Goal: Information Seeking & Learning: Understand process/instructions

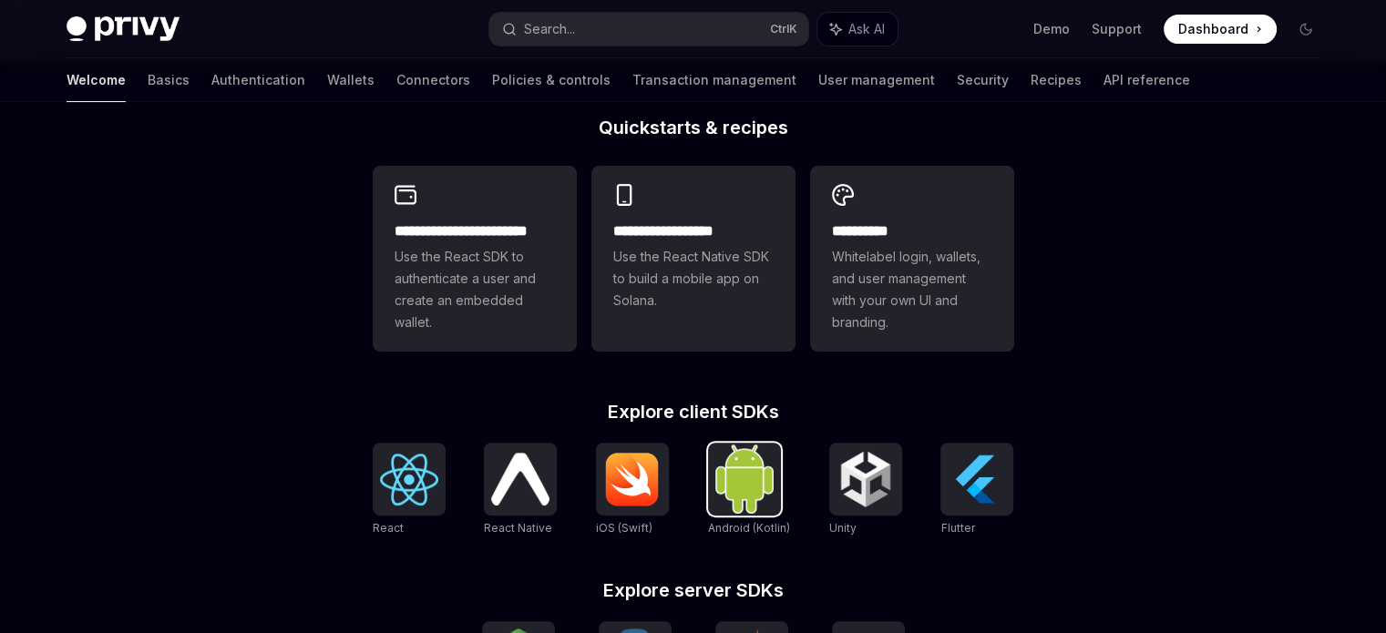
scroll to position [638, 0]
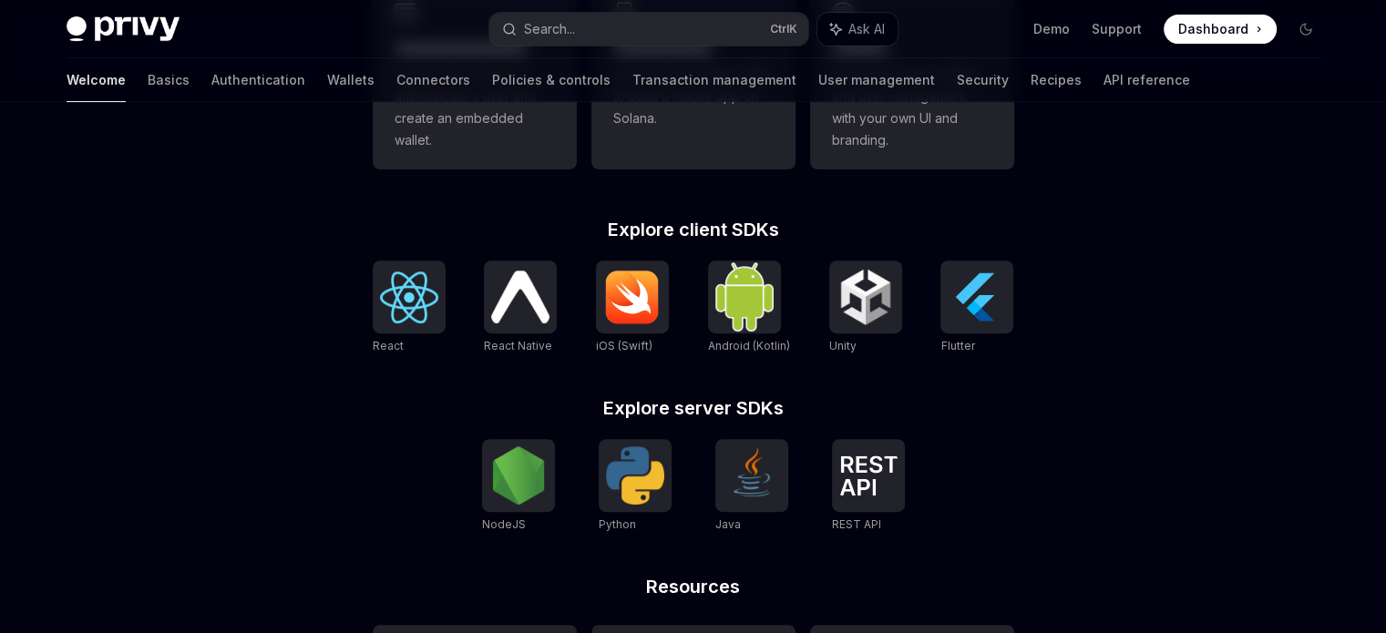
click at [938, 298] on div "React React Native React Native iOS (Swift) Android (Kotlin) Unity Unity Flutter" at bounding box center [693, 308] width 641 height 95
click at [957, 298] on img at bounding box center [976, 297] width 58 height 58
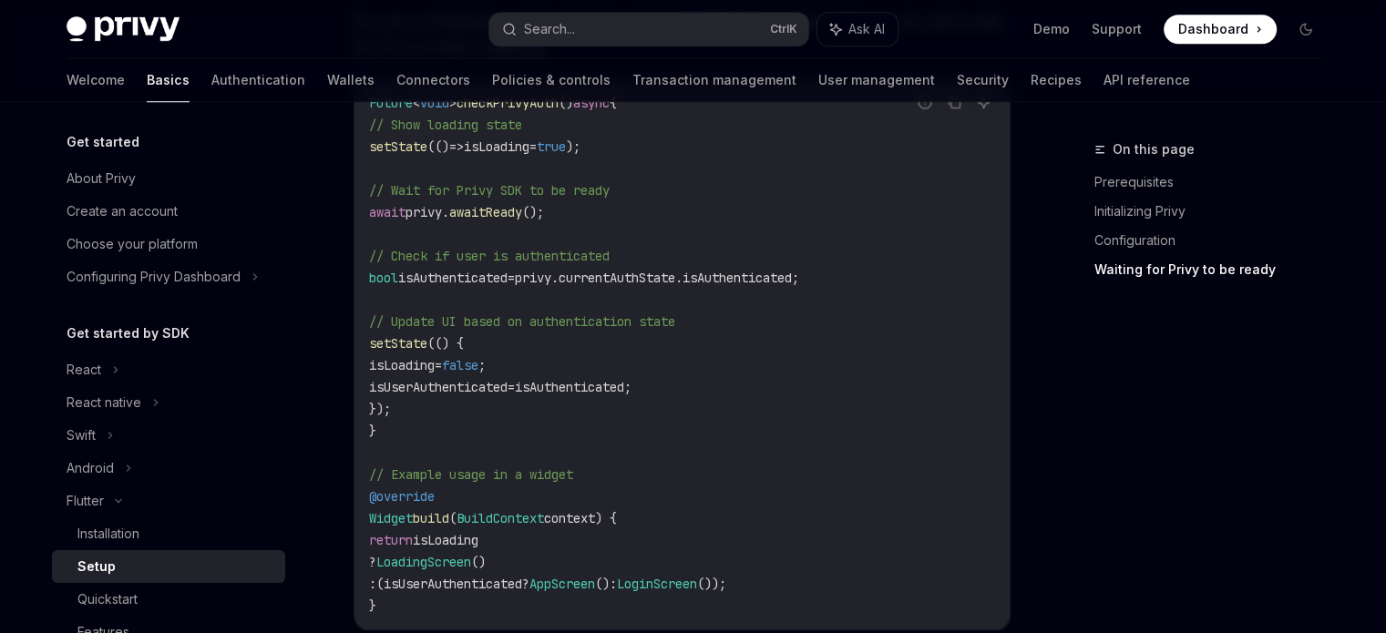
scroll to position [1822, 0]
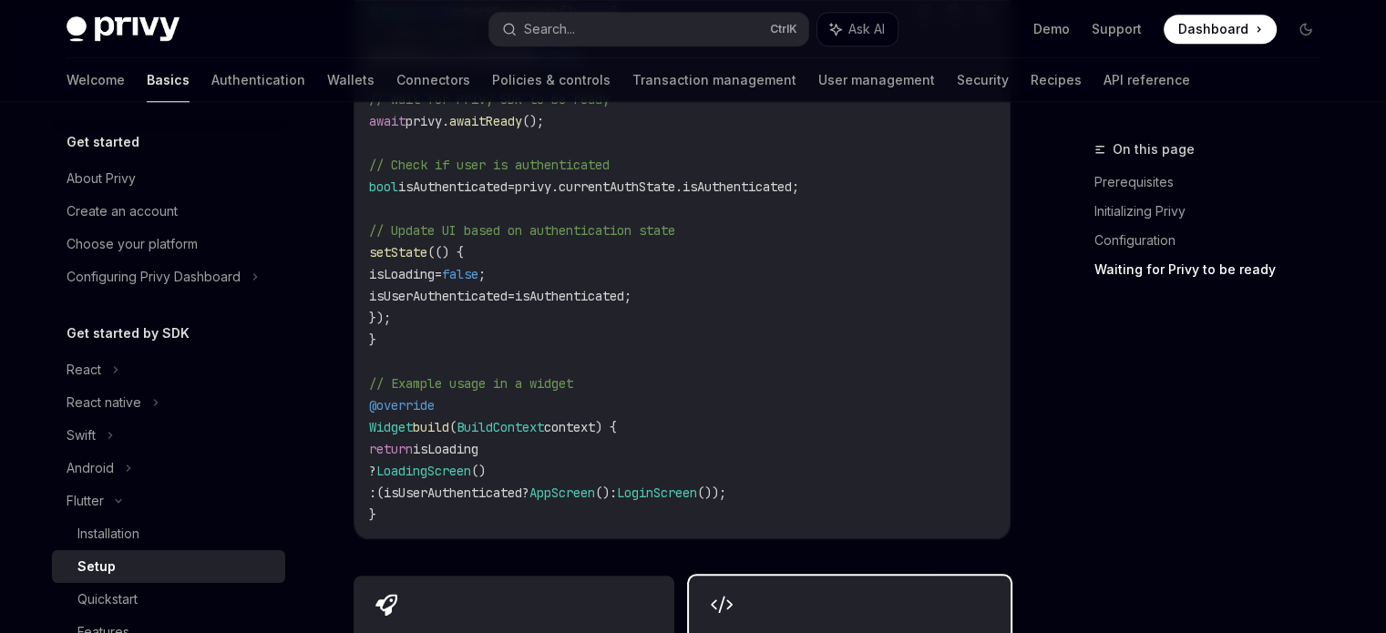
click at [1052, 27] on link "Demo" at bounding box center [1051, 29] width 36 height 18
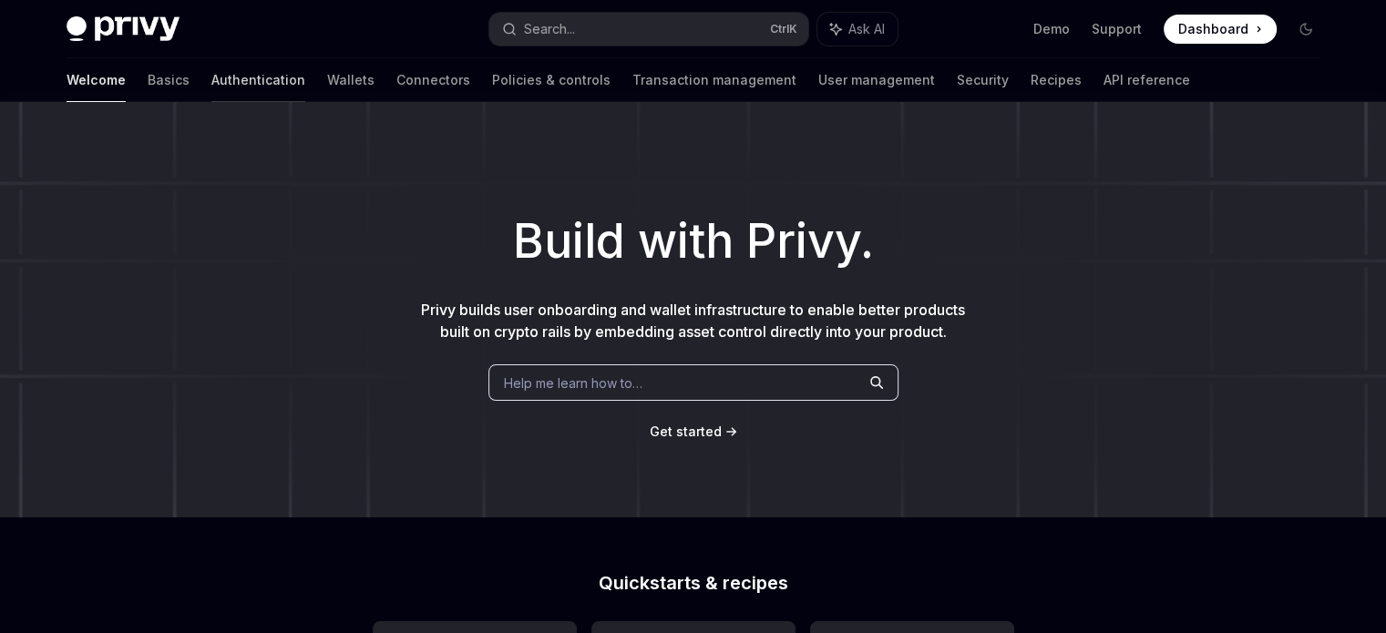
click at [211, 92] on link "Authentication" at bounding box center [258, 80] width 94 height 44
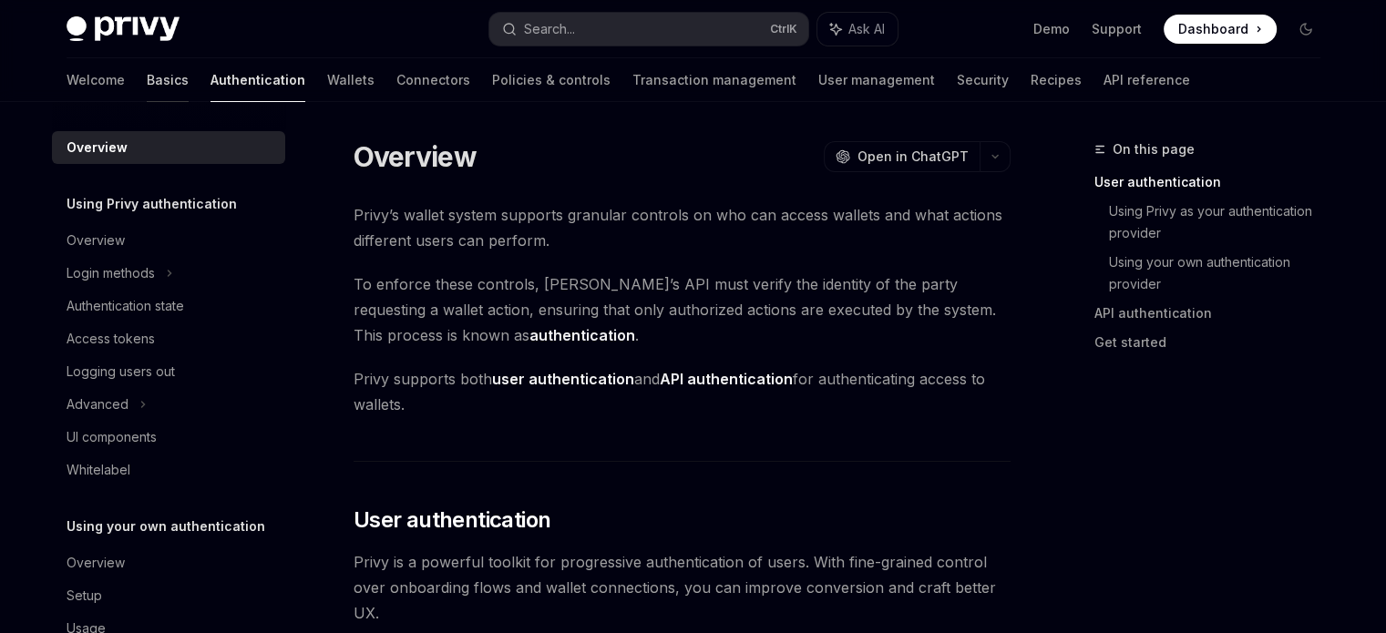
click at [147, 93] on link "Basics" at bounding box center [168, 80] width 42 height 44
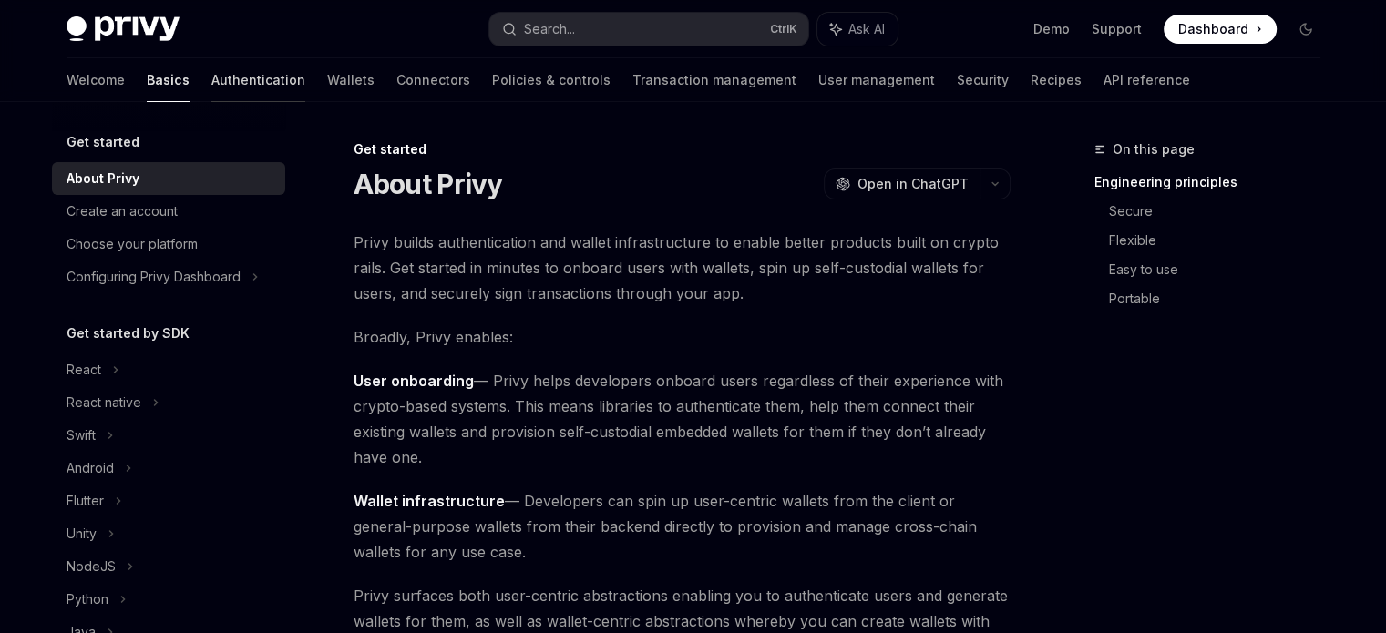
click at [211, 90] on link "Authentication" at bounding box center [258, 80] width 94 height 44
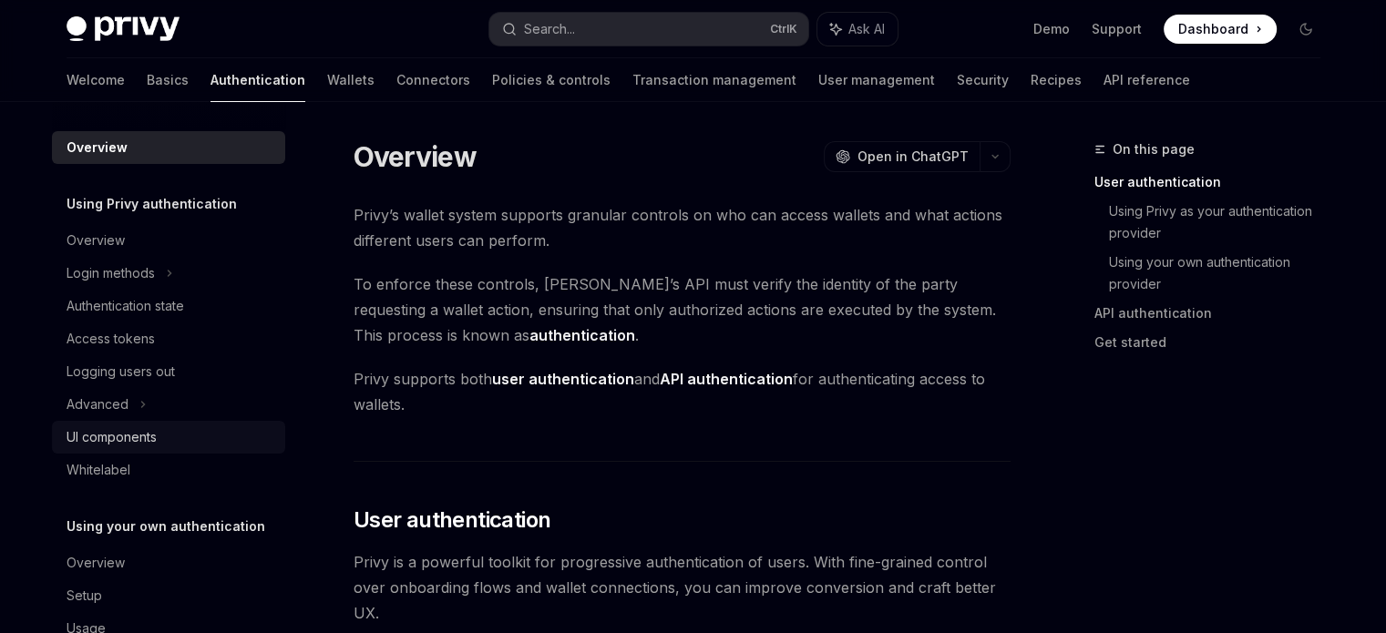
scroll to position [47, 0]
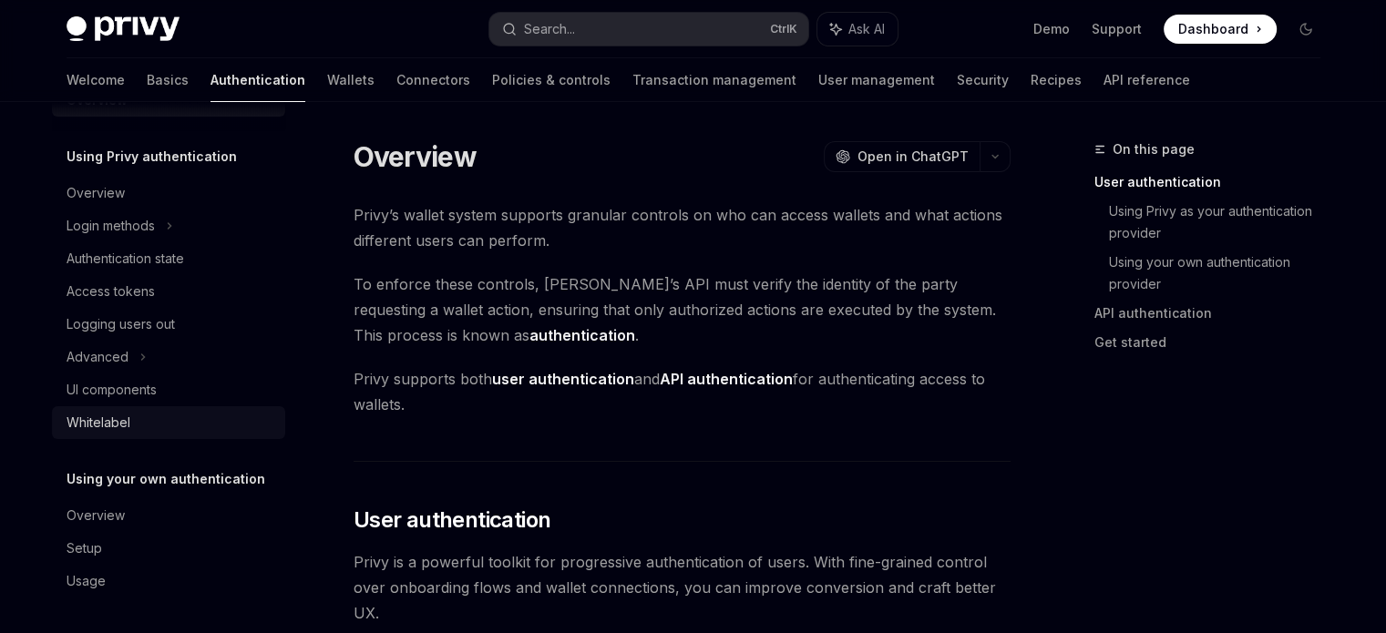
click at [185, 408] on link "Whitelabel" at bounding box center [168, 422] width 233 height 33
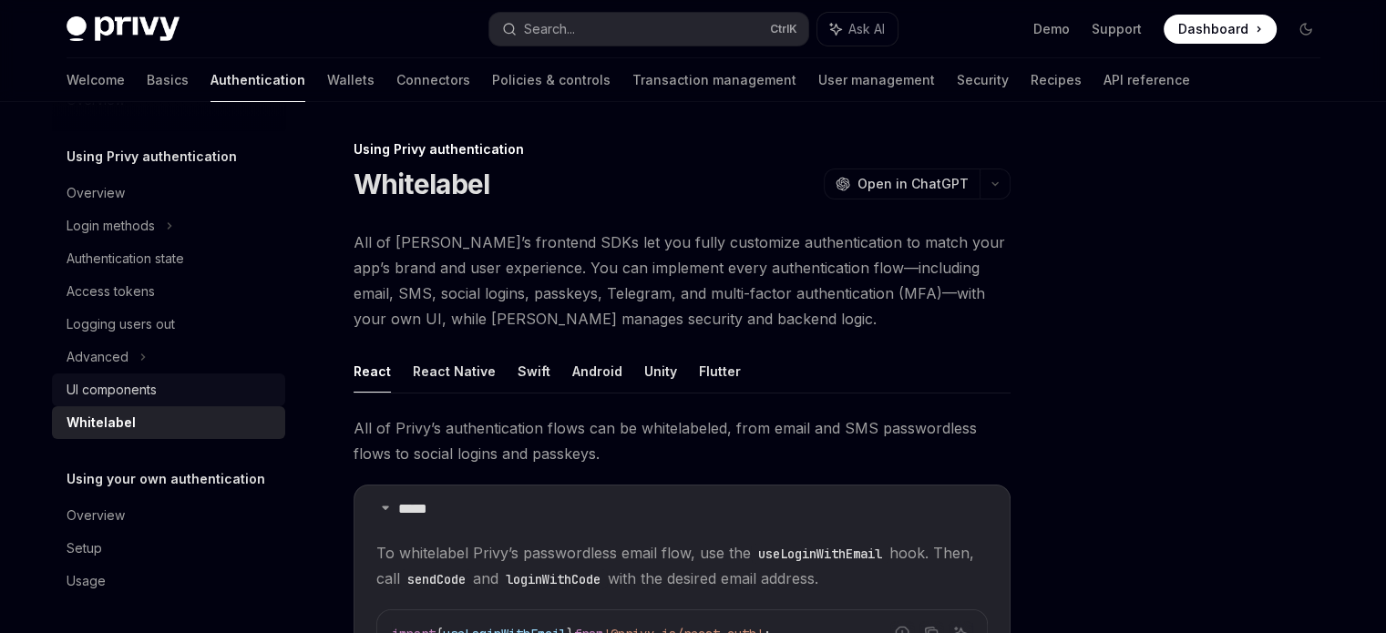
click at [186, 399] on div "UI components" at bounding box center [171, 390] width 208 height 22
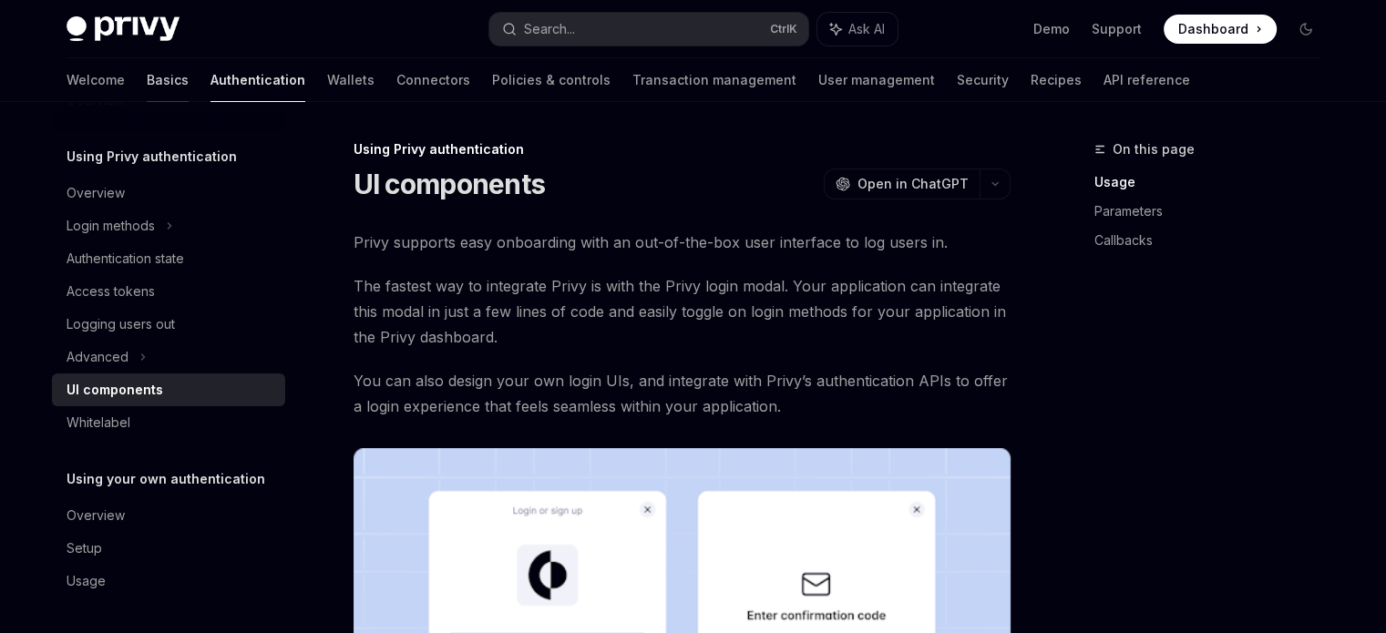
click at [147, 79] on link "Basics" at bounding box center [168, 80] width 42 height 44
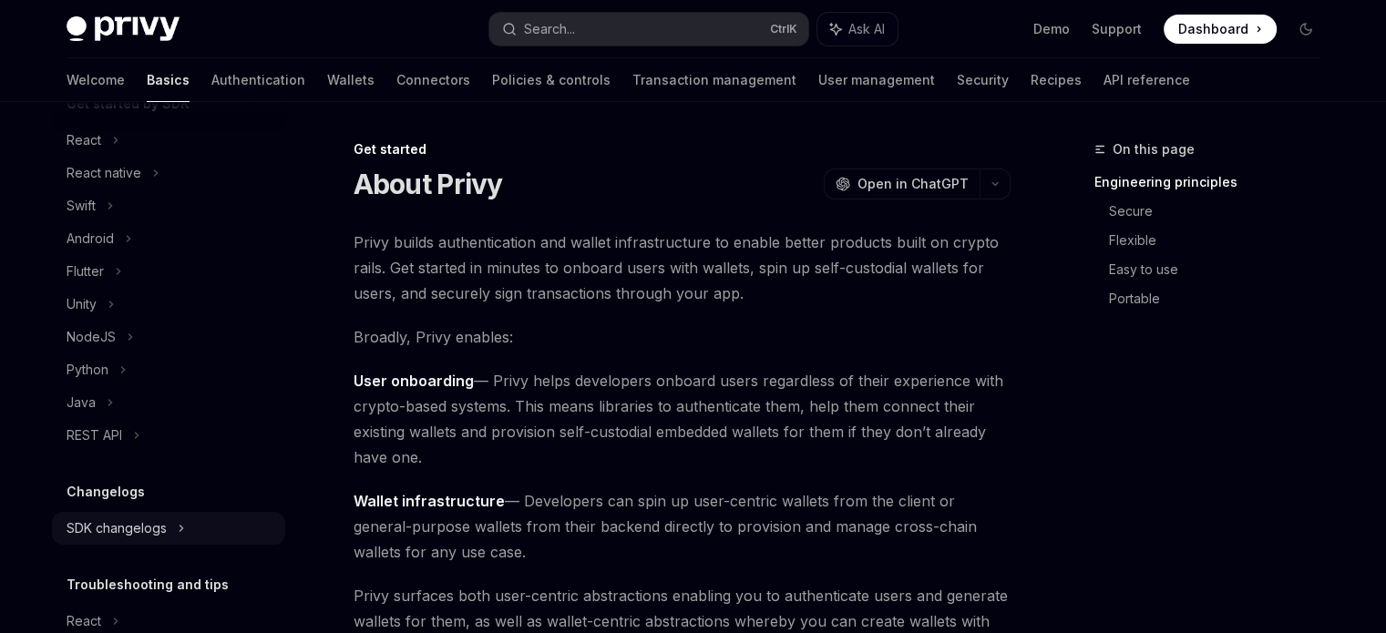
scroll to position [138, 0]
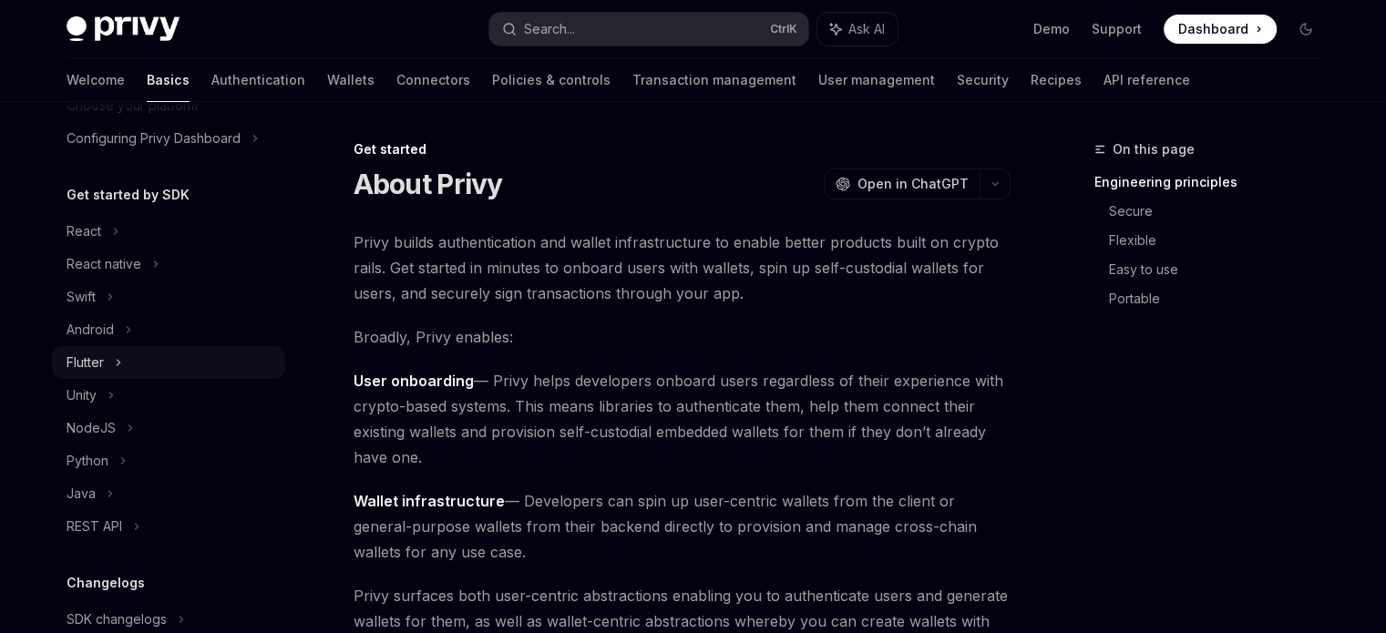
click at [107, 369] on div "Flutter" at bounding box center [168, 362] width 233 height 33
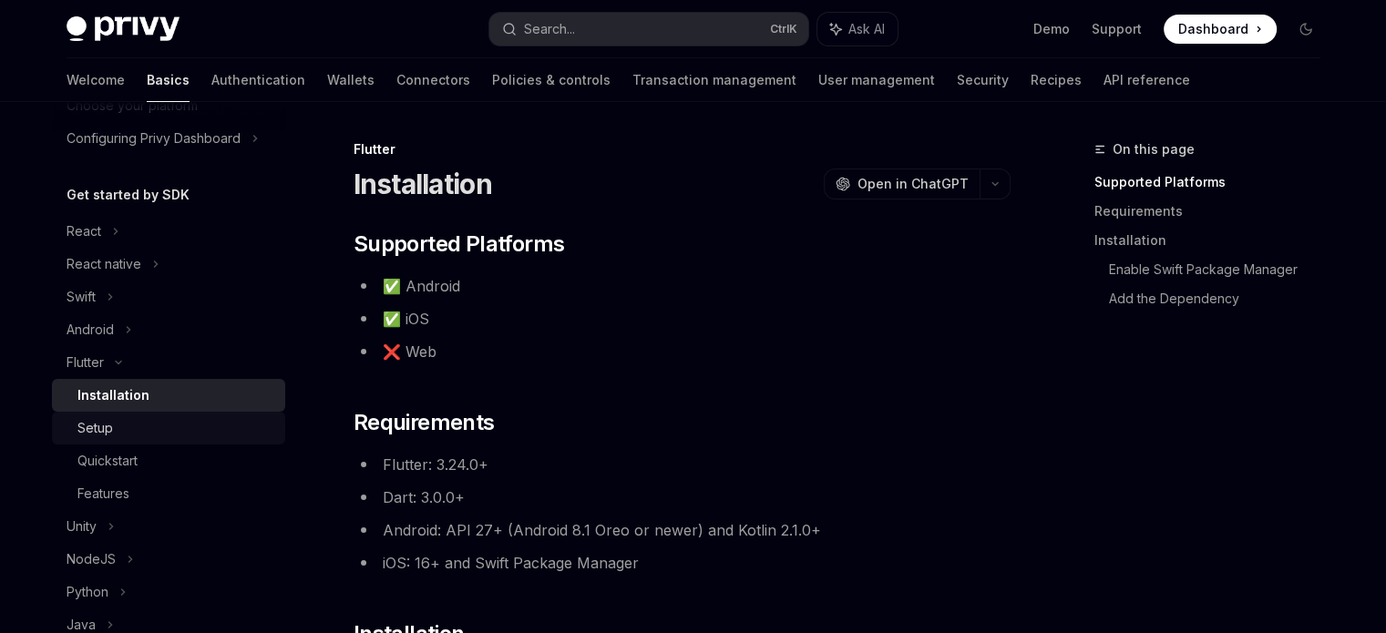
click at [121, 426] on div "Setup" at bounding box center [175, 428] width 197 height 22
type textarea "*"
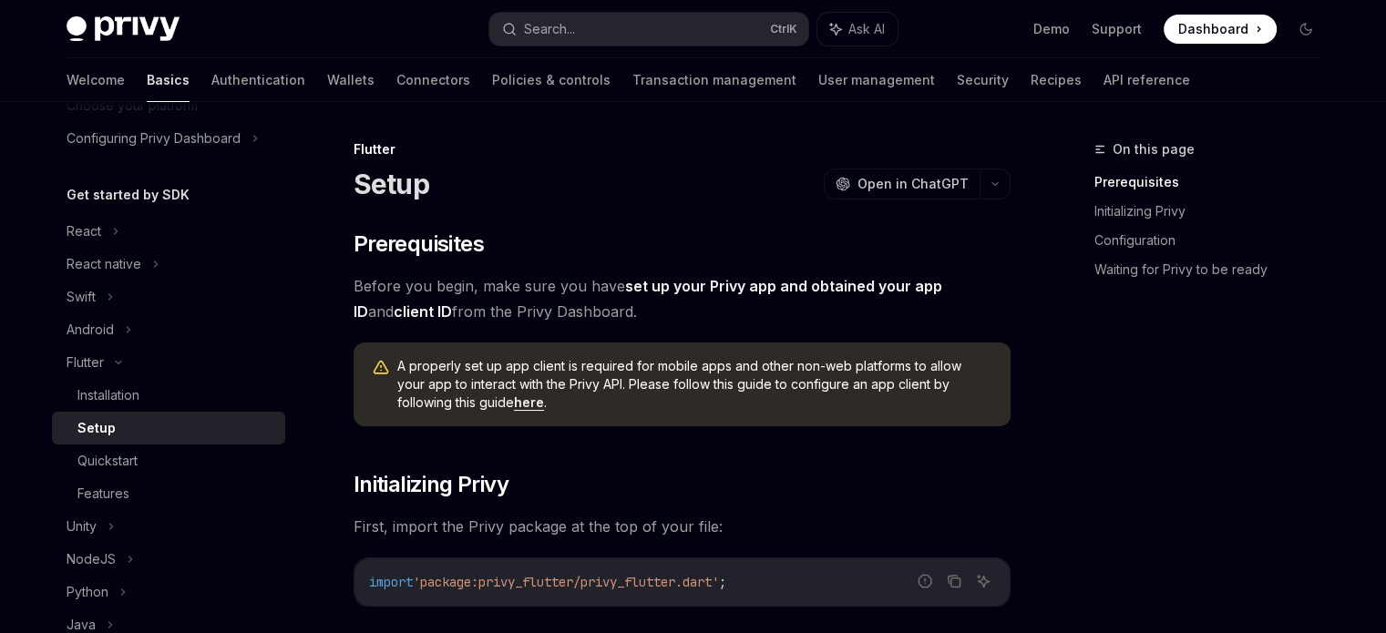
scroll to position [364, 0]
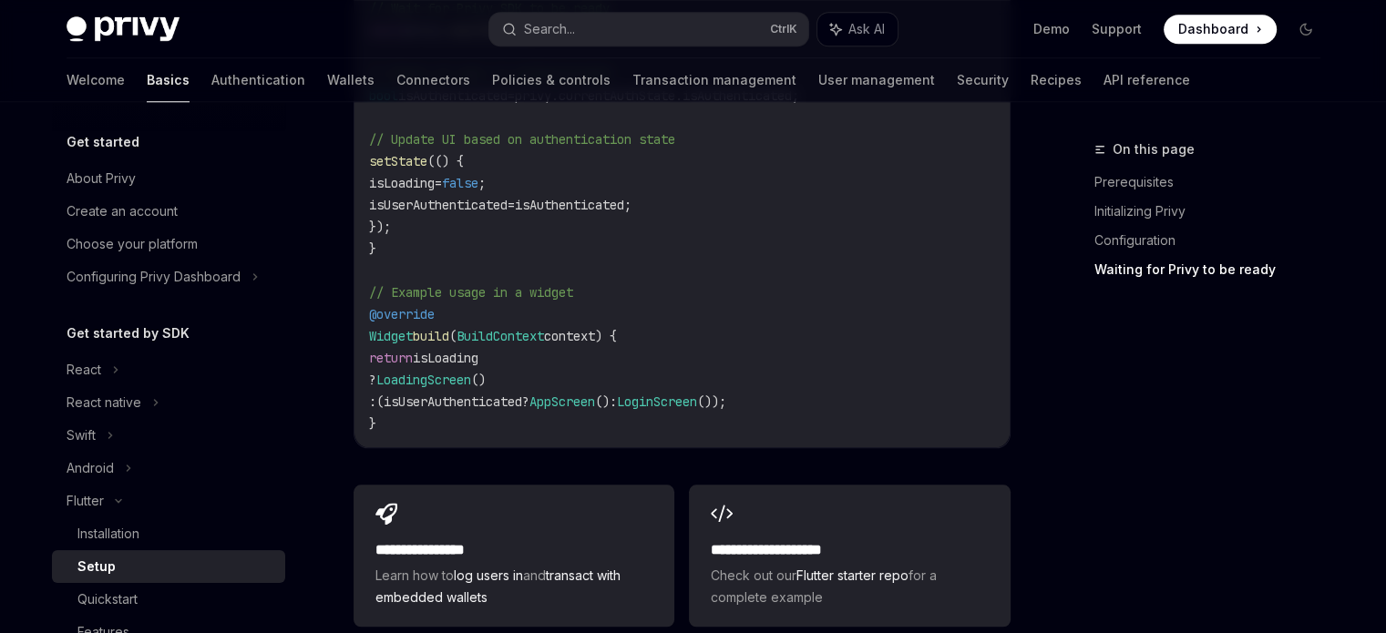
scroll to position [2160, 0]
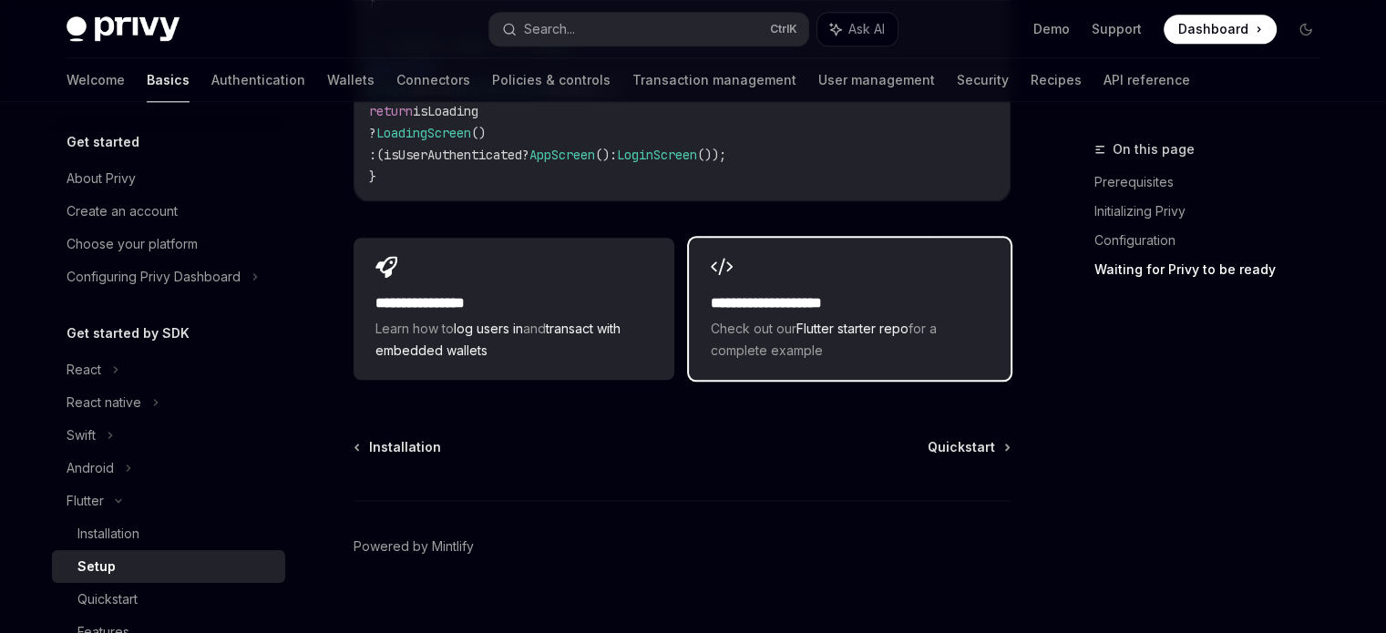
click at [865, 319] on span "Check out our Flutter starter repo for a complete example" at bounding box center [849, 340] width 277 height 44
